Goal: Find specific page/section: Find specific page/section

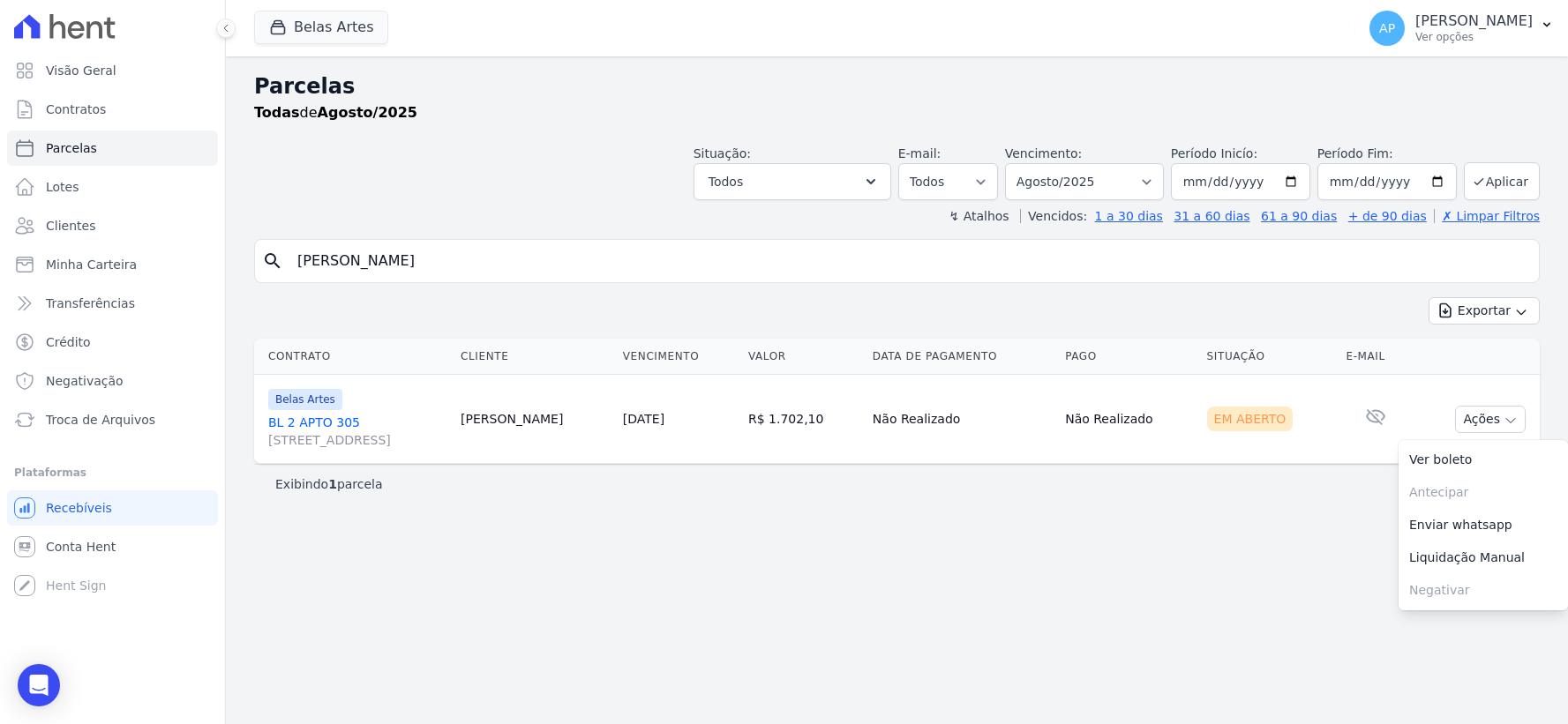
select select
click at [72, 541] on span "Conta Hent" at bounding box center [80, 547] width 70 height 18
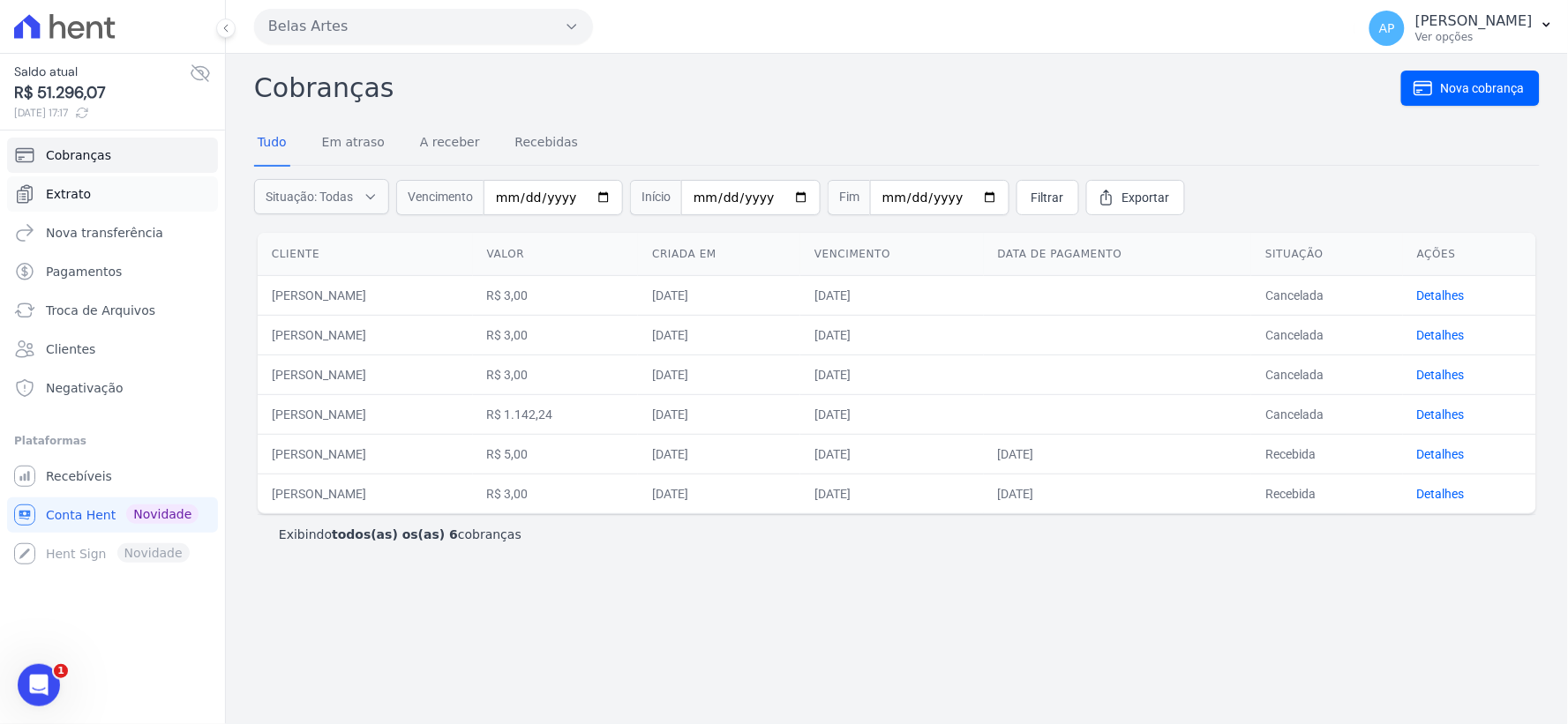
click at [81, 197] on span "Extrato" at bounding box center [69, 194] width 45 height 18
click at [73, 197] on span "Extrato" at bounding box center [69, 194] width 45 height 18
click at [558, 142] on link "Recebidas" at bounding box center [547, 144] width 71 height 46
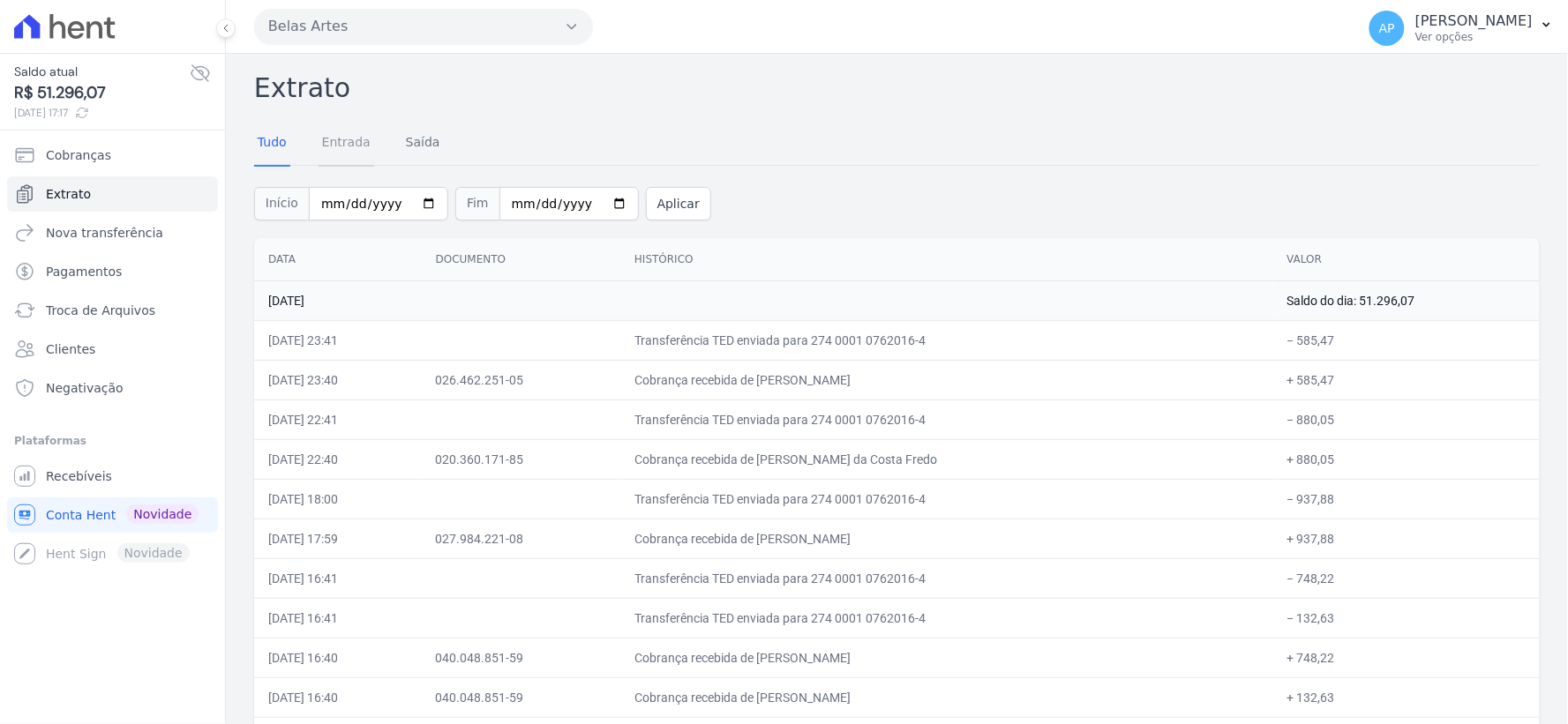
click at [340, 136] on link "Entrada" at bounding box center [345, 144] width 55 height 46
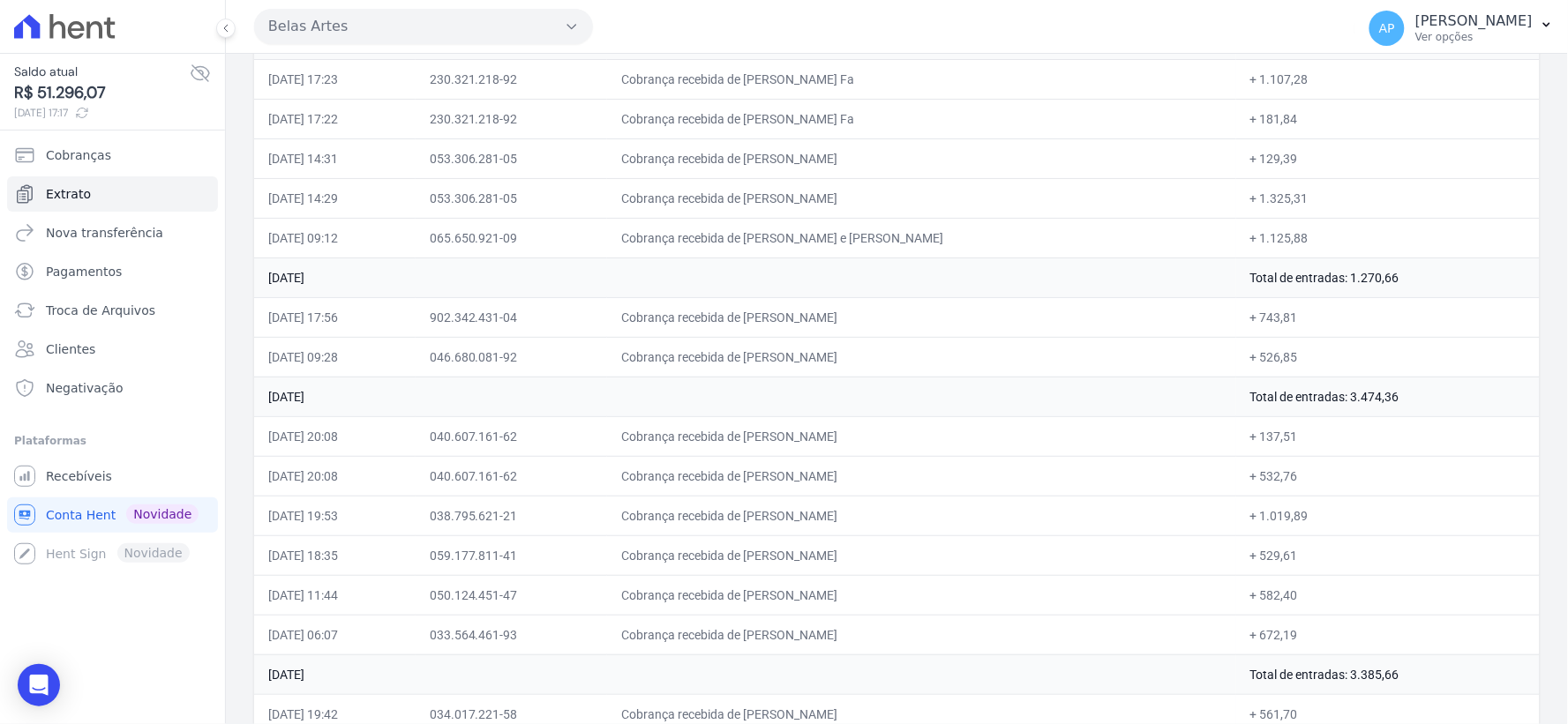
scroll to position [5997, 0]
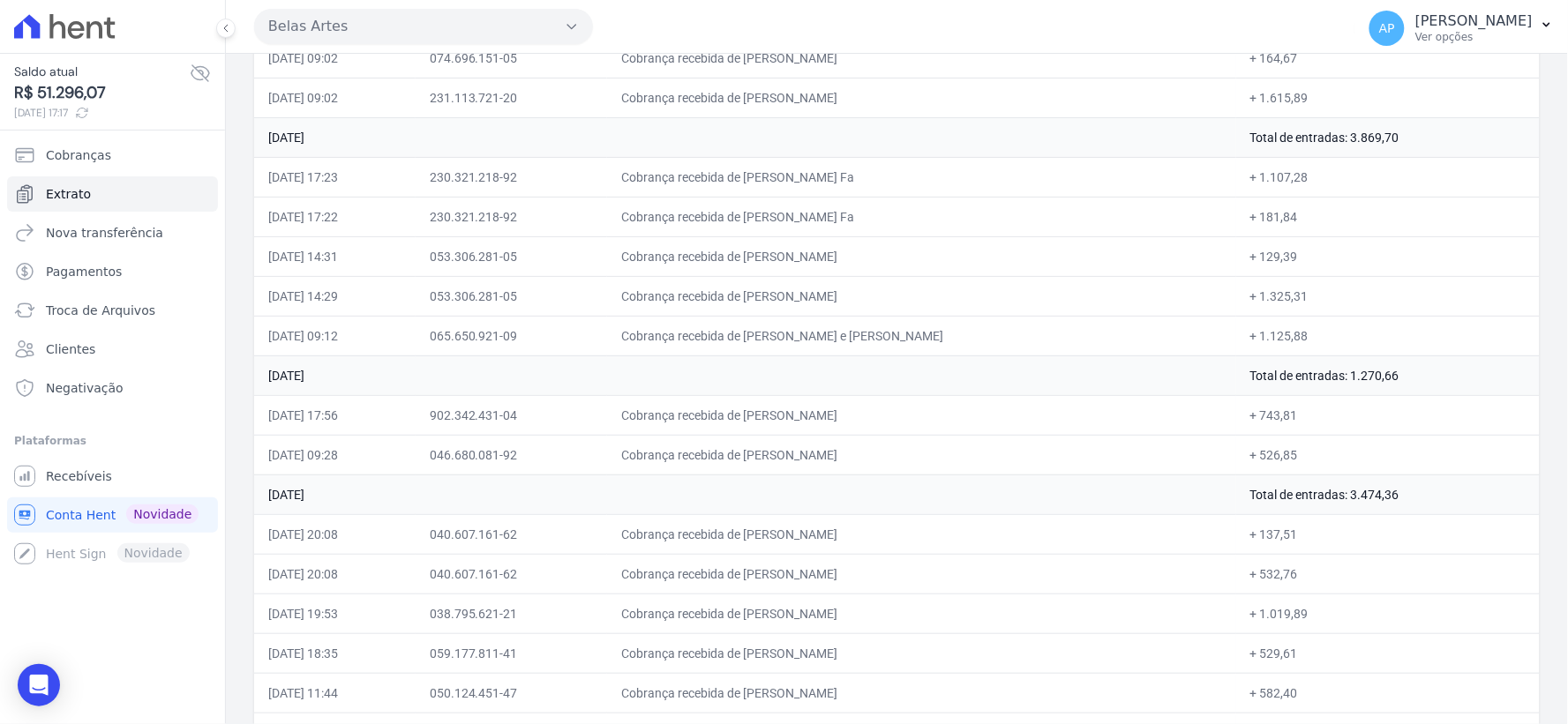
click at [1117, 315] on td "Cobrança recebida de [PERSON_NAME]" at bounding box center [921, 296] width 629 height 40
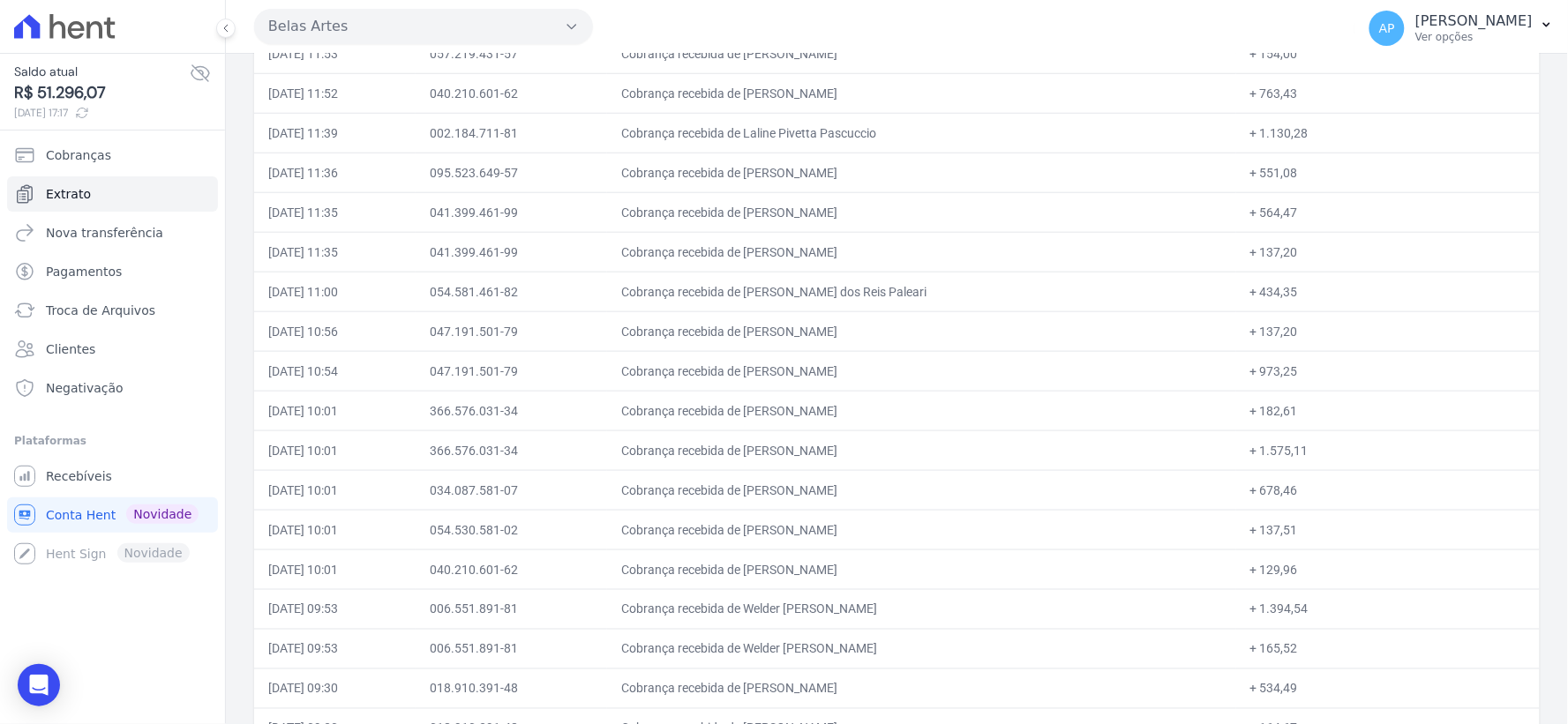
scroll to position [2763, 0]
